Goal: Obtain resource: Download file/media

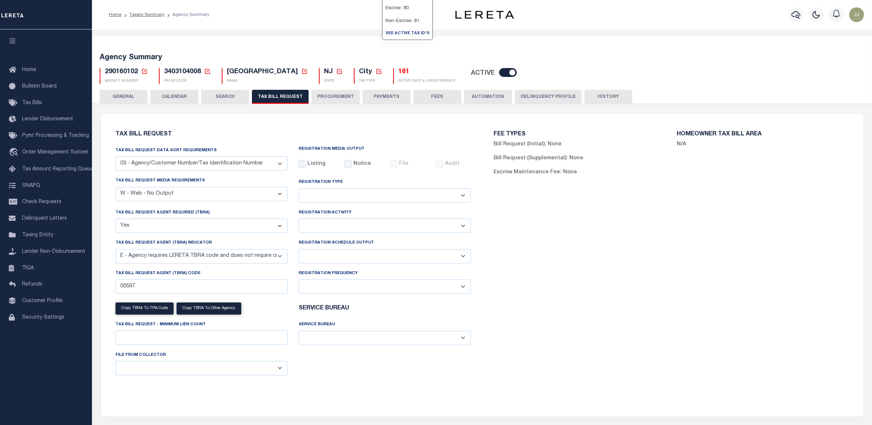
select select "27"
select select "23"
select select "true"
select select "13"
select select
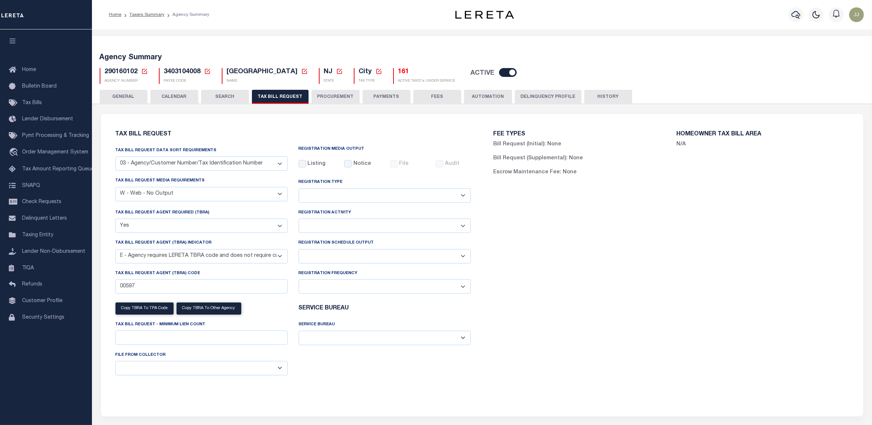
click at [142, 72] on icon at bounding box center [144, 71] width 5 height 5
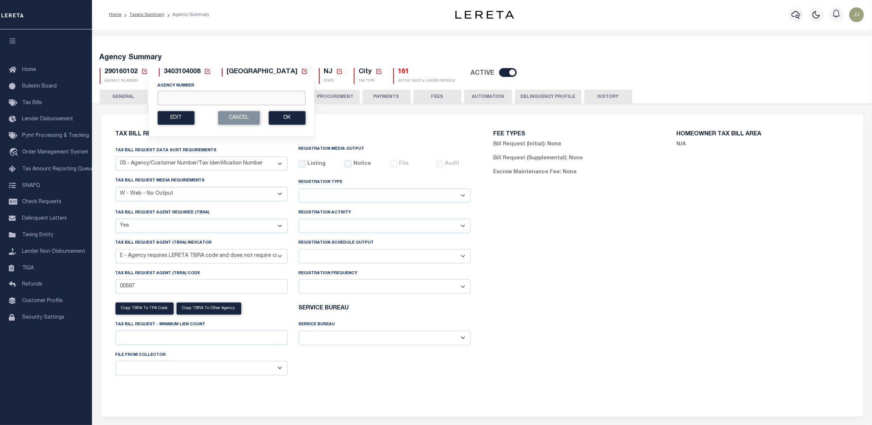
click at [188, 95] on input "Agency Number" at bounding box center [231, 98] width 148 height 14
paste input "450270000"
type input "450270000"
click at [275, 117] on button "Ok" at bounding box center [286, 118] width 37 height 14
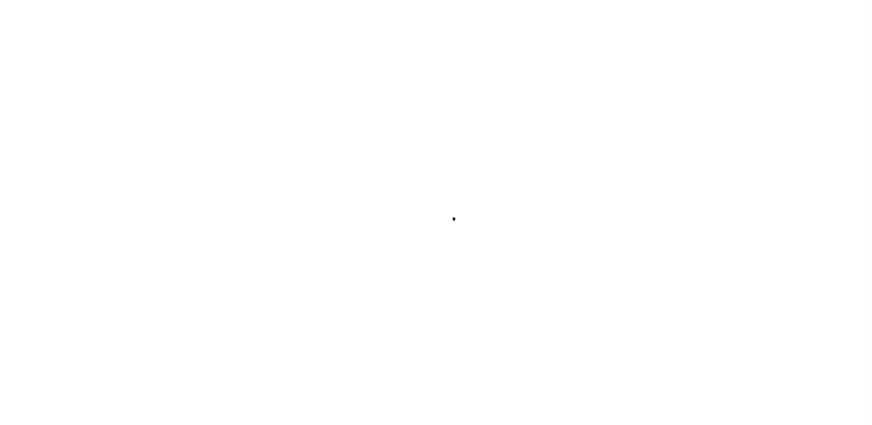
select select
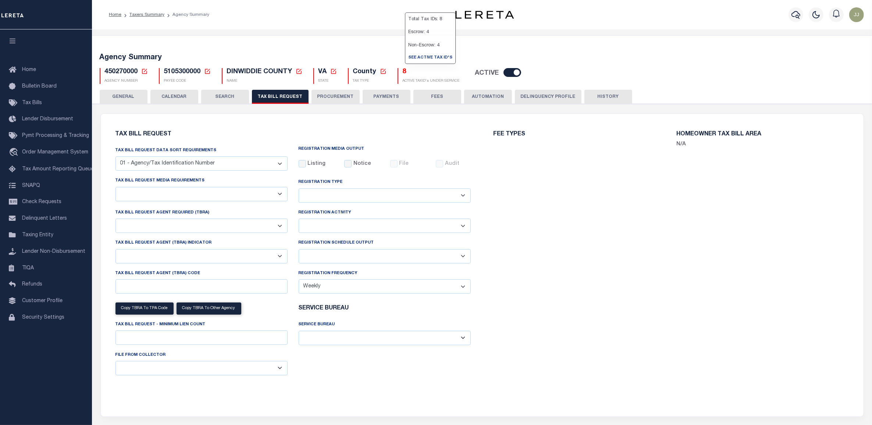
select select "29"
checkbox input "false"
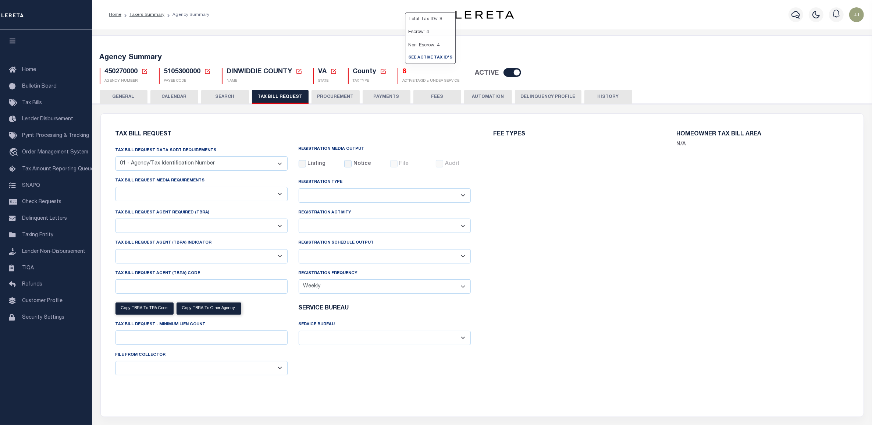
select select "22"
select select "true"
select select "13"
type input "107"
select select
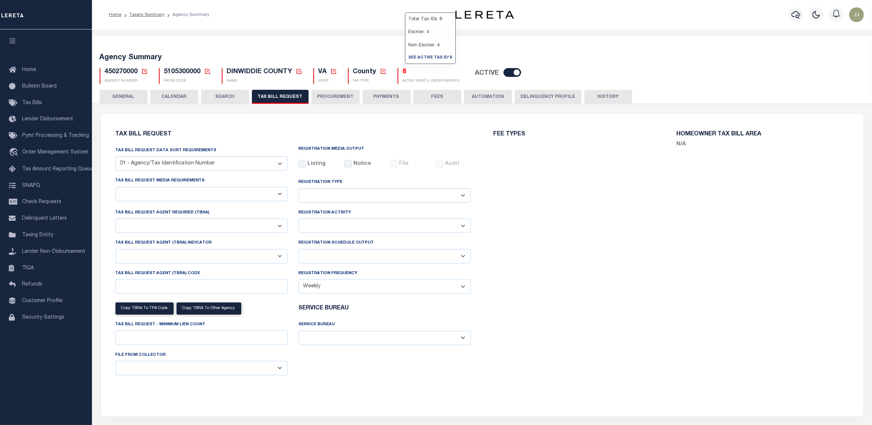
select select "1"
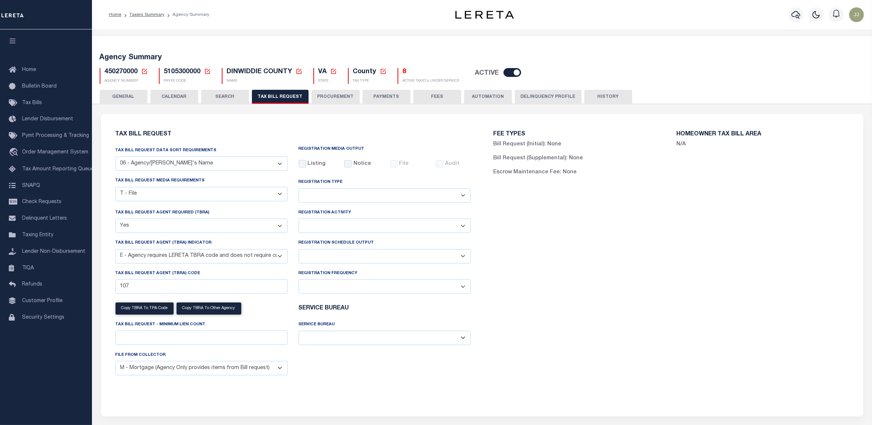
click at [406, 69] on h5 "8" at bounding box center [431, 72] width 57 height 8
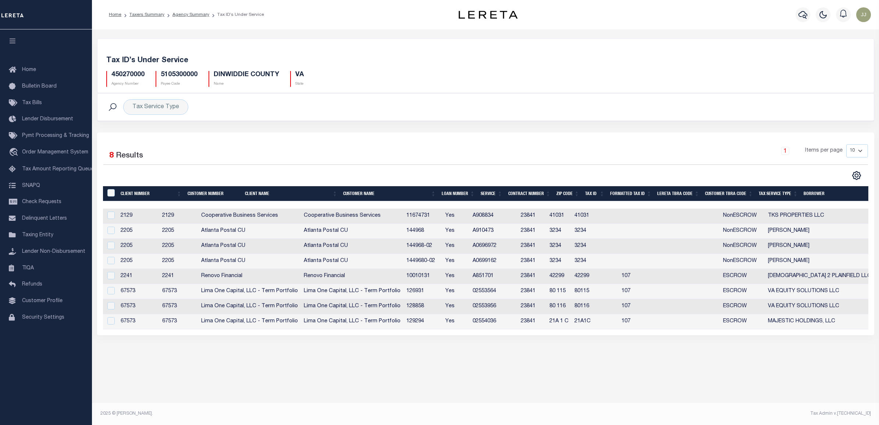
click at [771, 194] on th "Tax Service Type" at bounding box center [778, 193] width 45 height 15
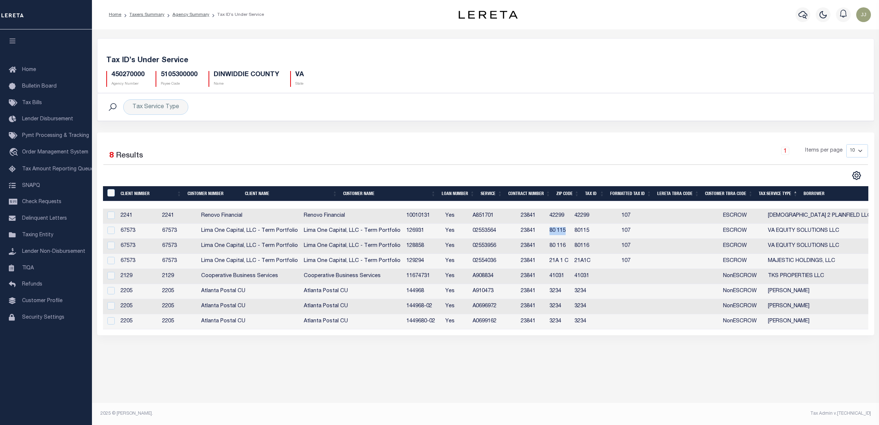
drag, startPoint x: 603, startPoint y: 232, endPoint x: 587, endPoint y: 234, distance: 16.6
click at [572, 234] on td "80 115" at bounding box center [559, 231] width 25 height 15
checkbox input "true"
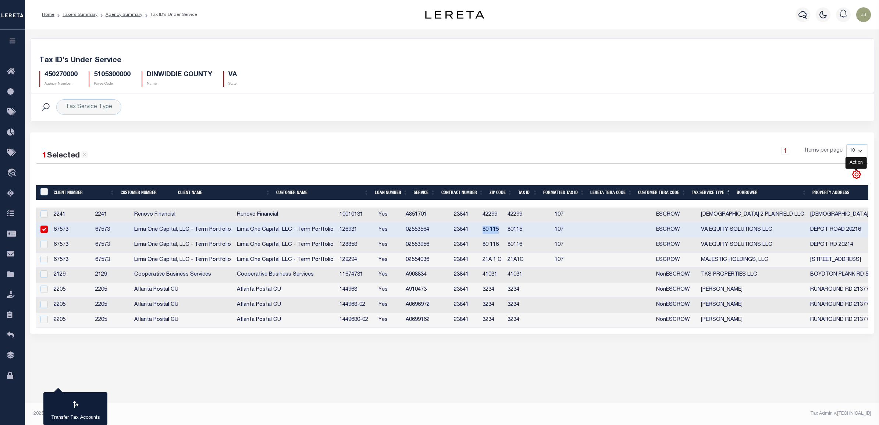
click at [854, 177] on icon "" at bounding box center [857, 175] width 10 height 10
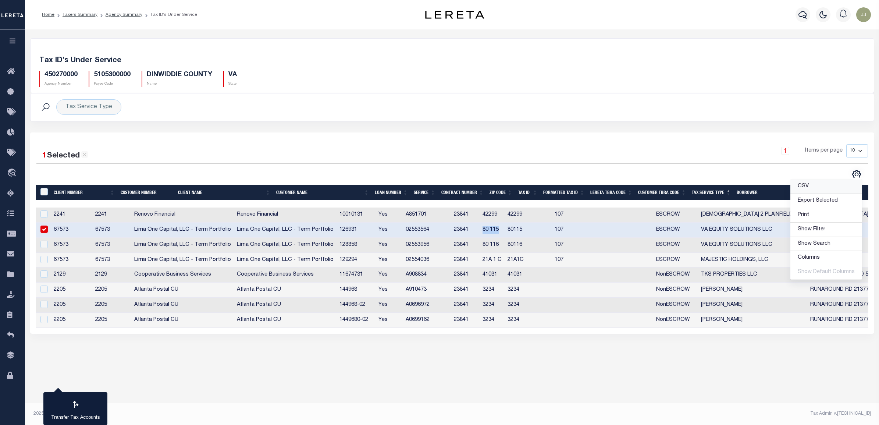
click at [811, 186] on link "CSV" at bounding box center [826, 186] width 72 height 14
